Goal: Book appointment/travel/reservation

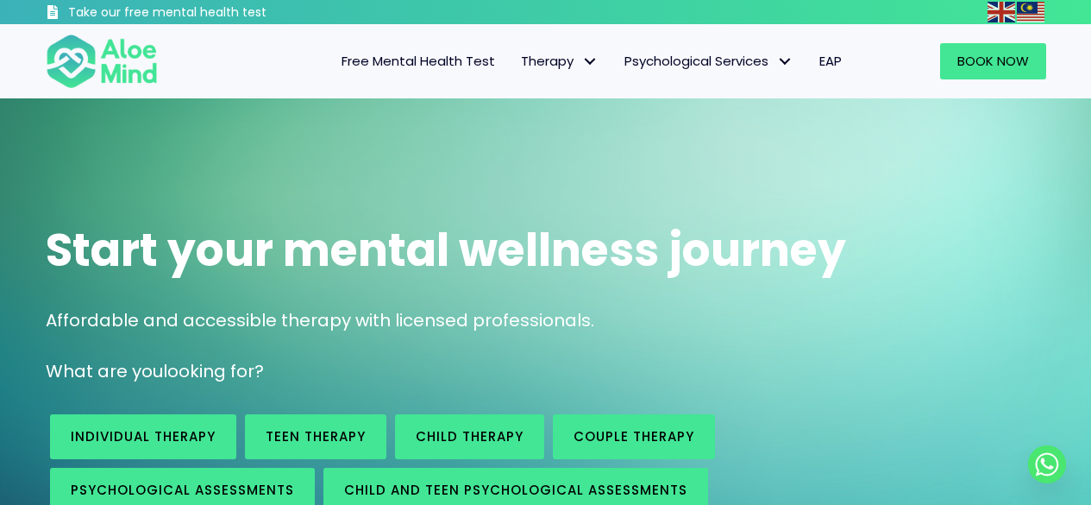
click at [968, 38] on div "Book Now" at bounding box center [959, 61] width 209 height 71
click at [962, 49] on link "Book Now" at bounding box center [993, 61] width 106 height 36
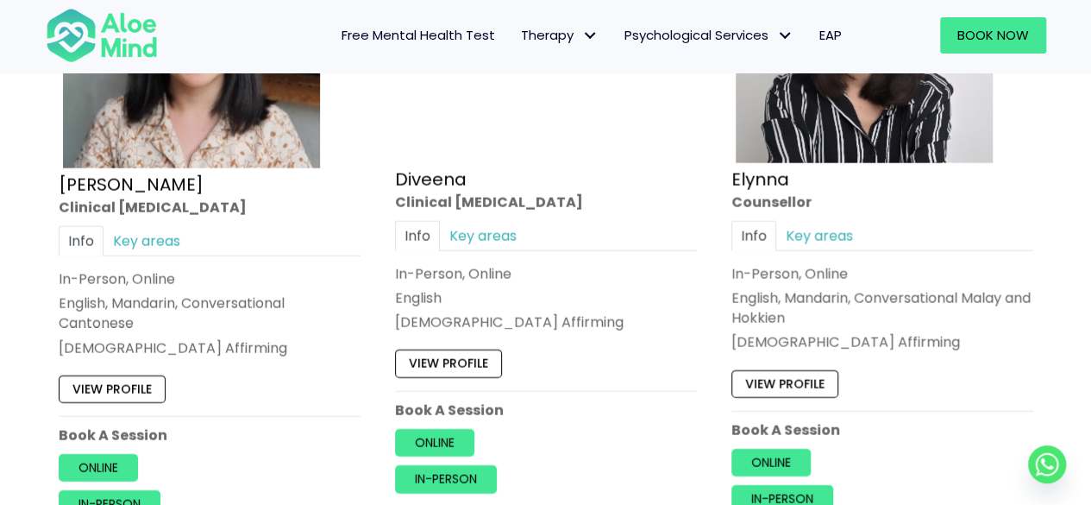
scroll to position [2381, 0]
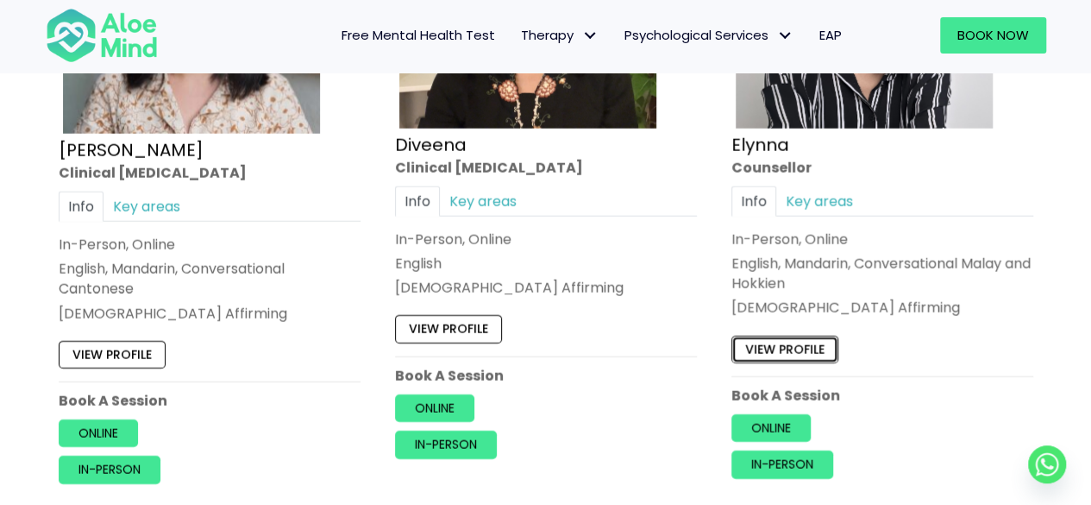
click at [811, 337] on link "View profile" at bounding box center [785, 349] width 107 height 28
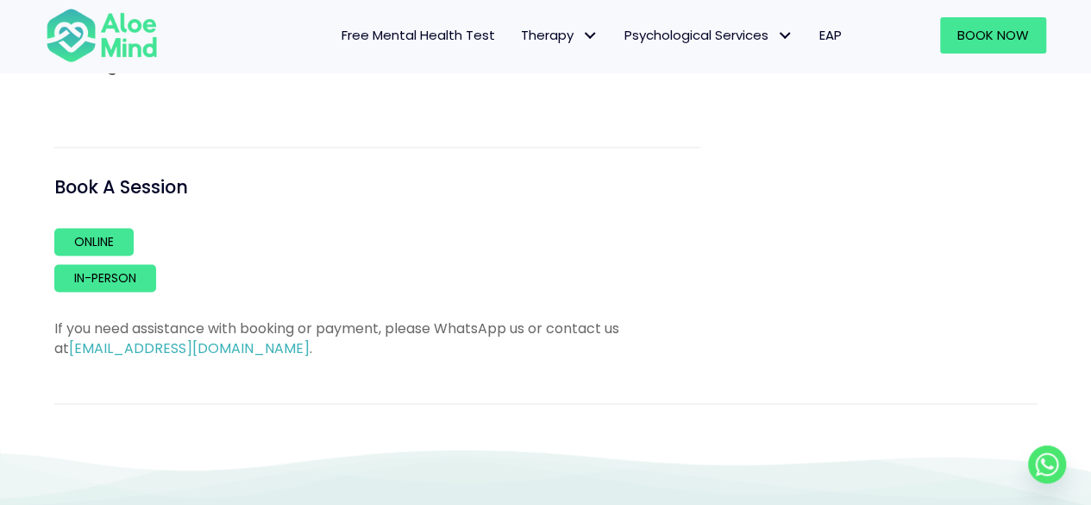
scroll to position [1268, 0]
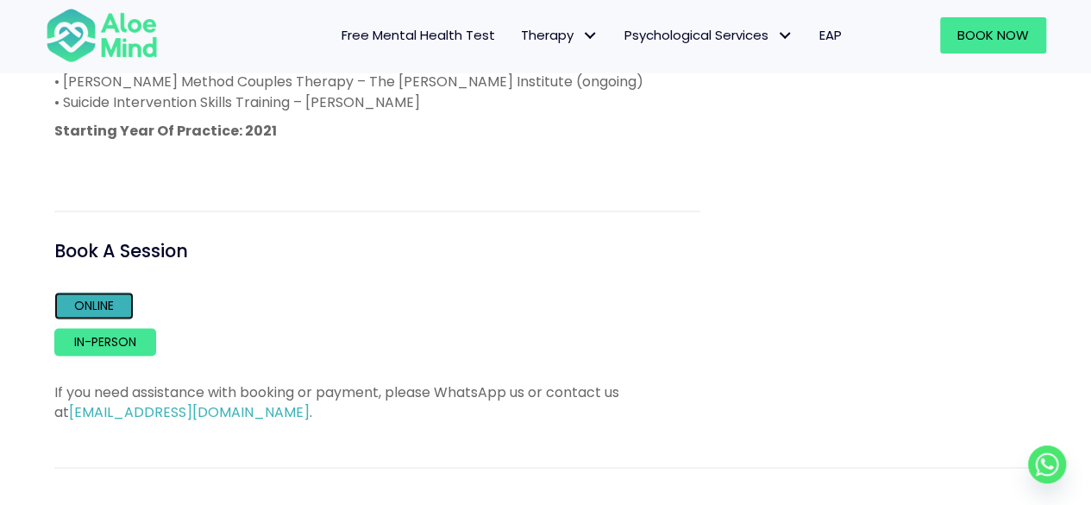
click at [100, 307] on link "Online" at bounding box center [93, 306] width 79 height 28
click at [94, 296] on link "Online" at bounding box center [93, 306] width 79 height 28
